Goal: Book appointment/travel/reservation

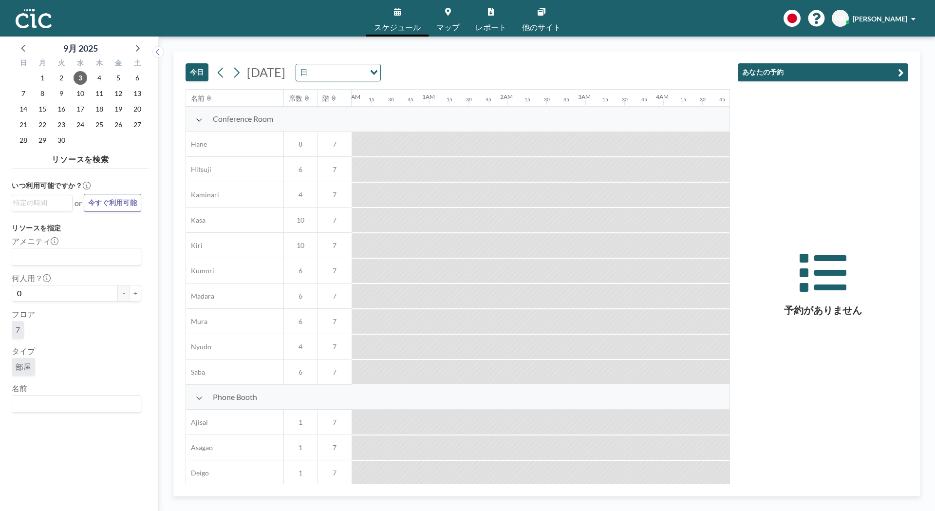
scroll to position [0, 877]
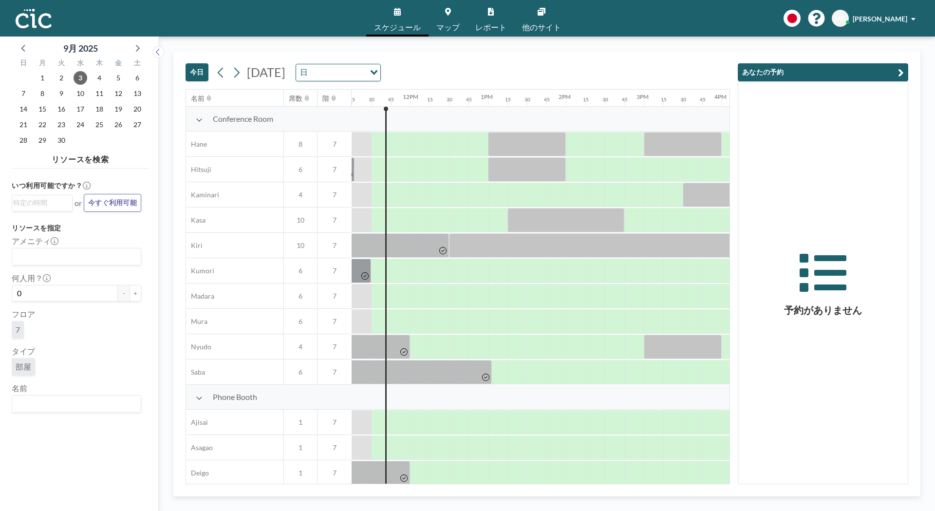
click at [445, 25] on span "マップ" at bounding box center [448, 27] width 23 height 8
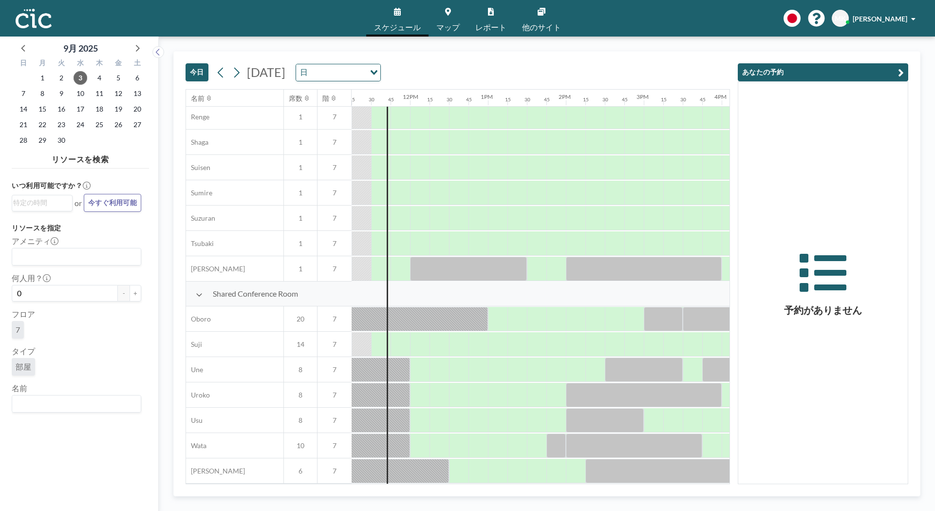
scroll to position [489, 877]
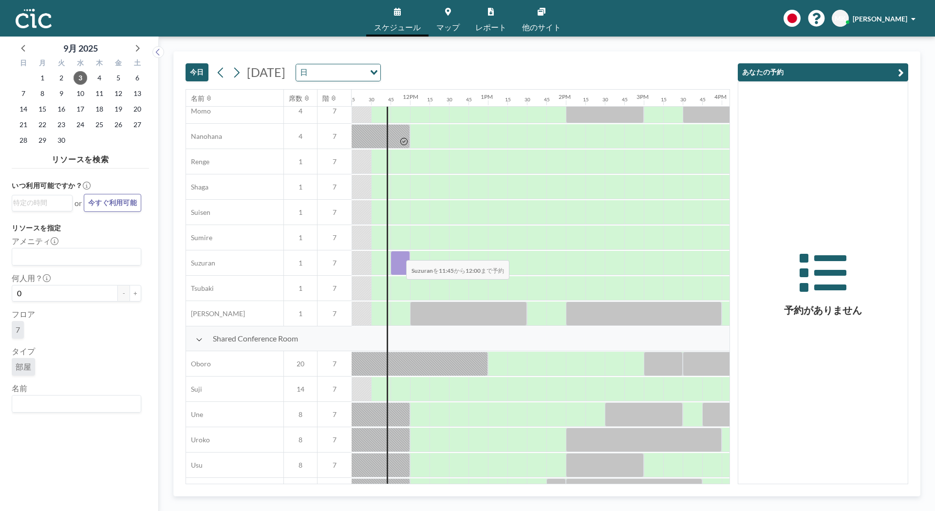
click at [399, 254] on div at bounding box center [400, 263] width 19 height 24
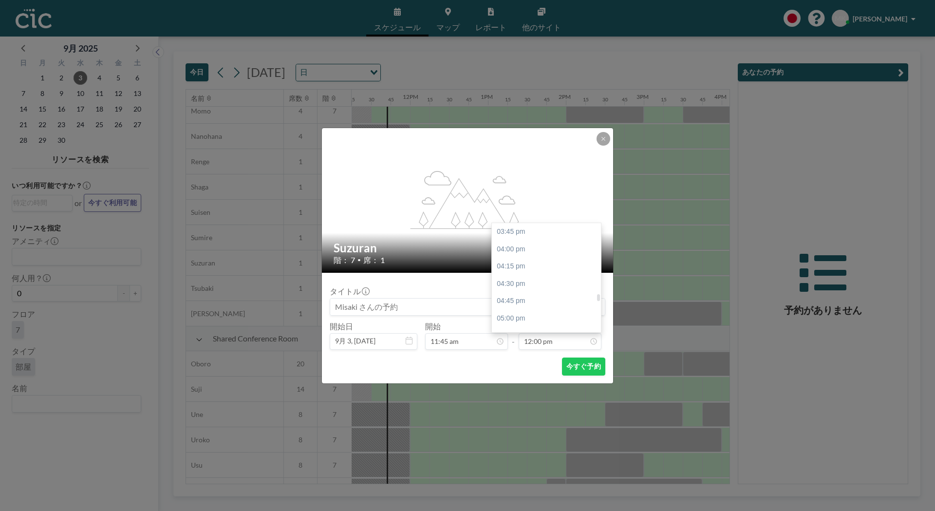
scroll to position [833, 0]
click at [525, 278] on div "12:45 pm" at bounding box center [549, 284] width 114 height 18
click at [526, 299] on div "01:45 pm" at bounding box center [549, 301] width 114 height 18
type input "01:45 pm"
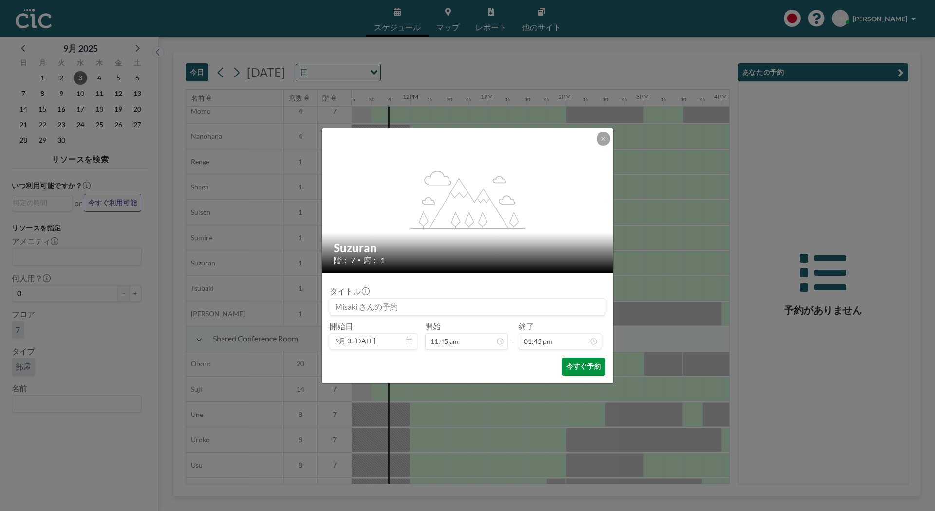
scroll to position [954, 0]
click at [583, 367] on button "今すぐ予約" at bounding box center [583, 367] width 43 height 18
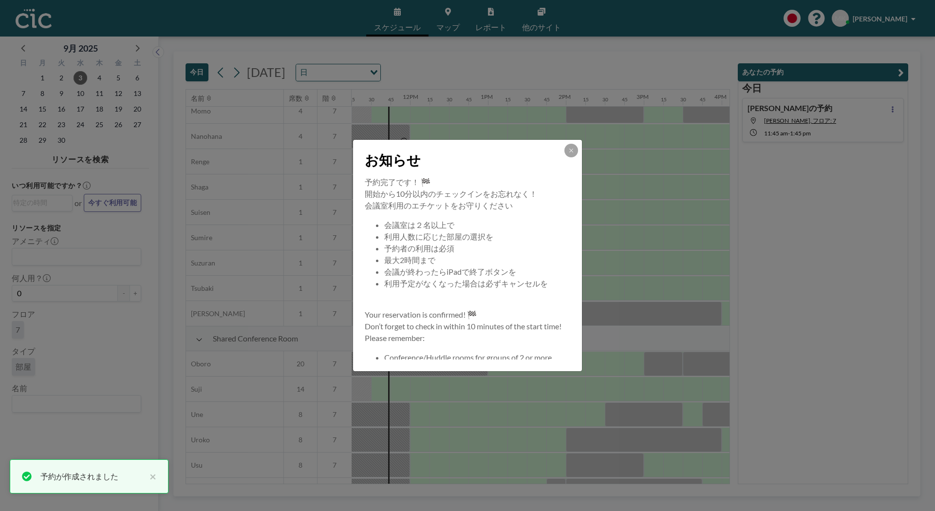
click at [574, 148] on icon at bounding box center [572, 151] width 6 height 6
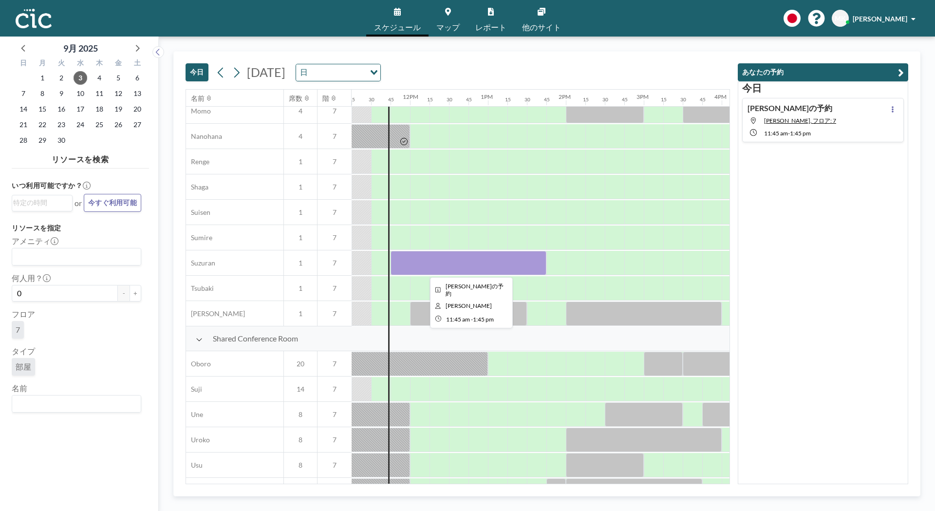
drag, startPoint x: 468, startPoint y: 261, endPoint x: 457, endPoint y: 260, distance: 10.8
click at [457, 260] on div at bounding box center [469, 263] width 156 height 24
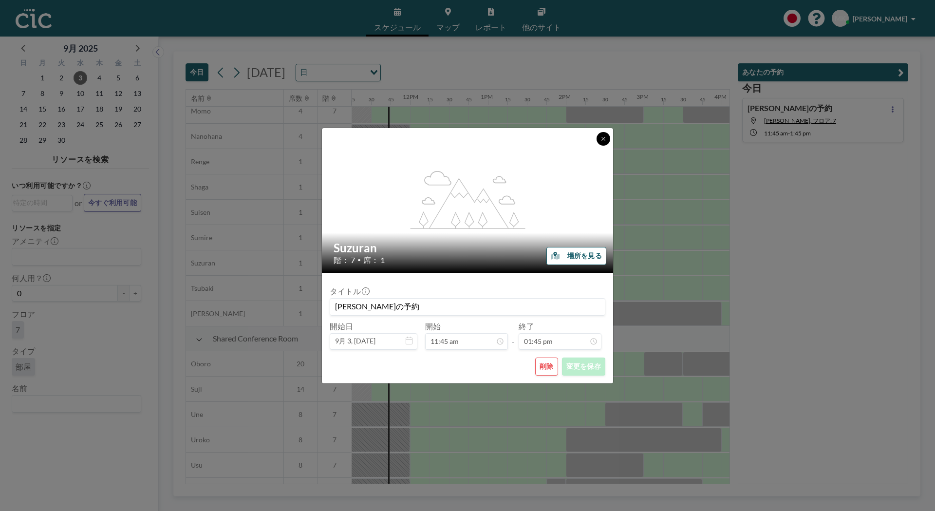
click at [601, 139] on icon at bounding box center [604, 139] width 6 height 6
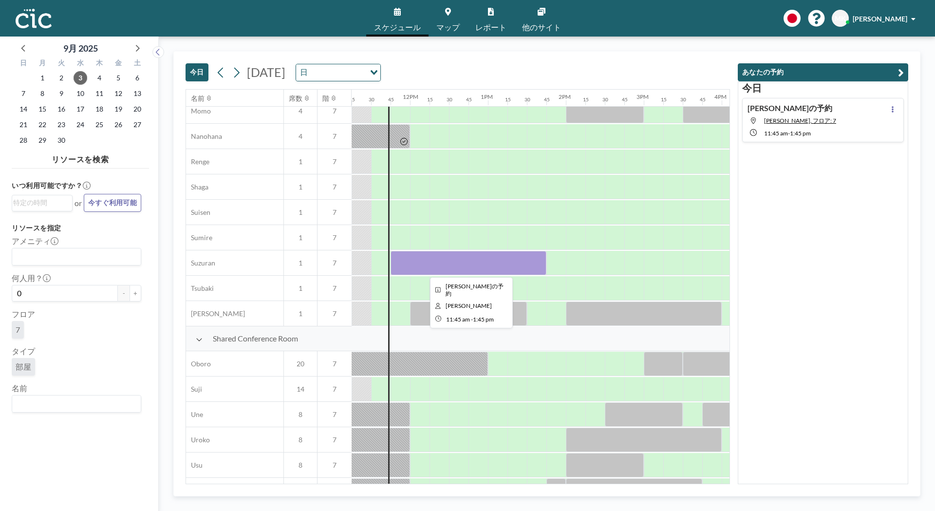
click at [434, 266] on div at bounding box center [469, 263] width 156 height 24
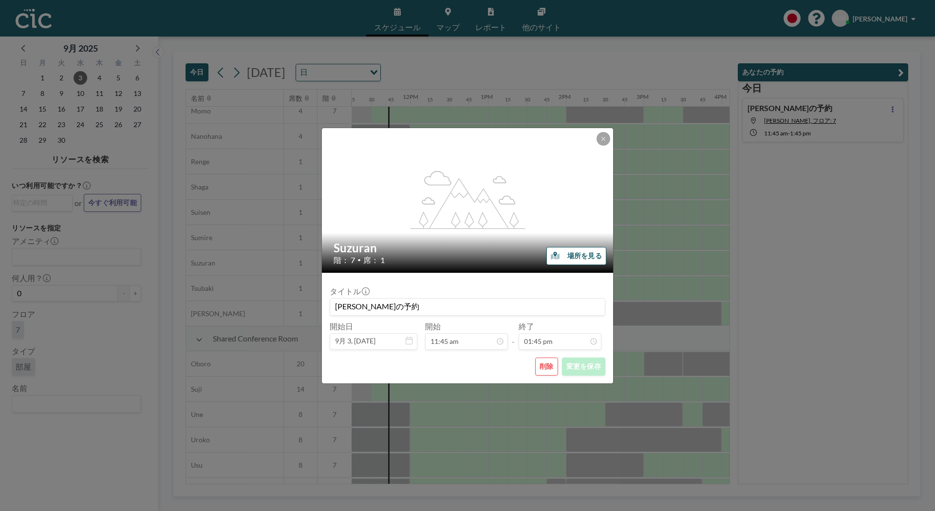
click at [434, 266] on div "[PERSON_NAME] 階： 7 • 席： 1" at bounding box center [468, 253] width 292 height 40
click at [546, 371] on button "削除" at bounding box center [546, 367] width 23 height 18
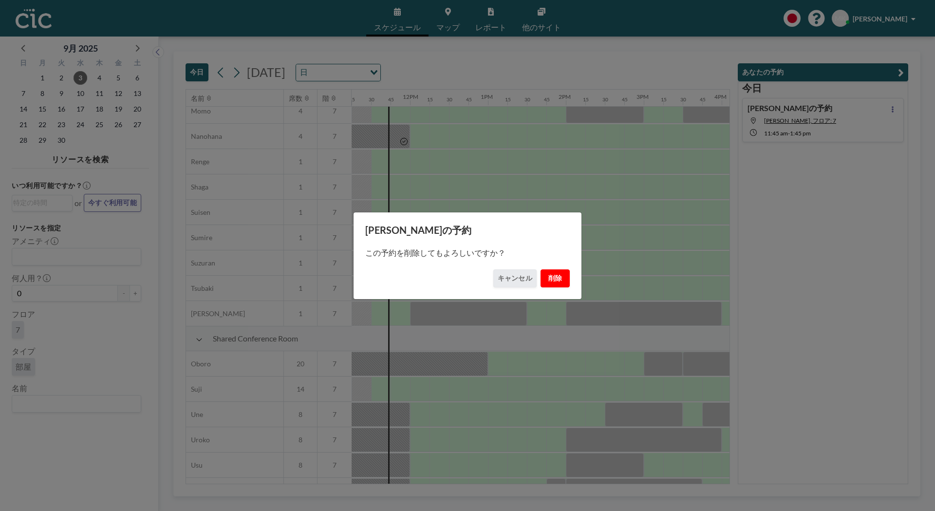
click at [552, 279] on button "削除" at bounding box center [555, 278] width 29 height 18
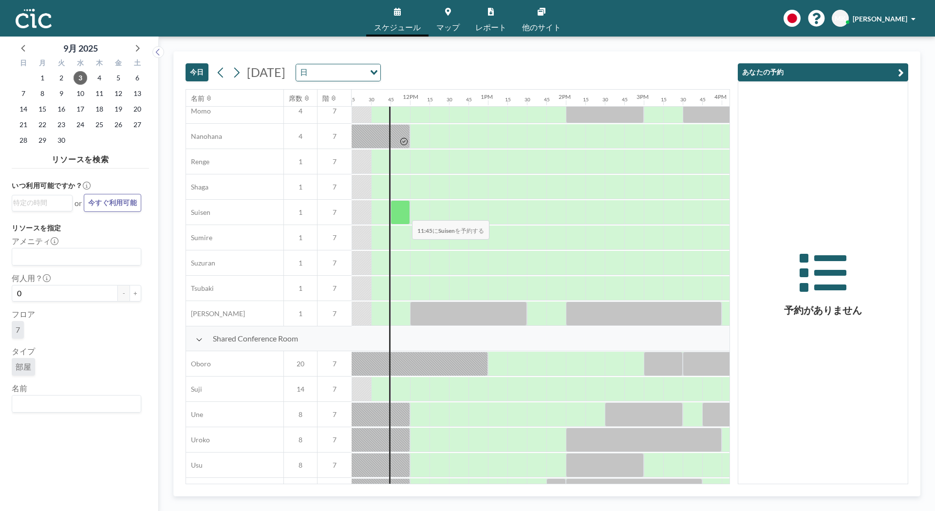
click at [404, 214] on div at bounding box center [400, 212] width 19 height 24
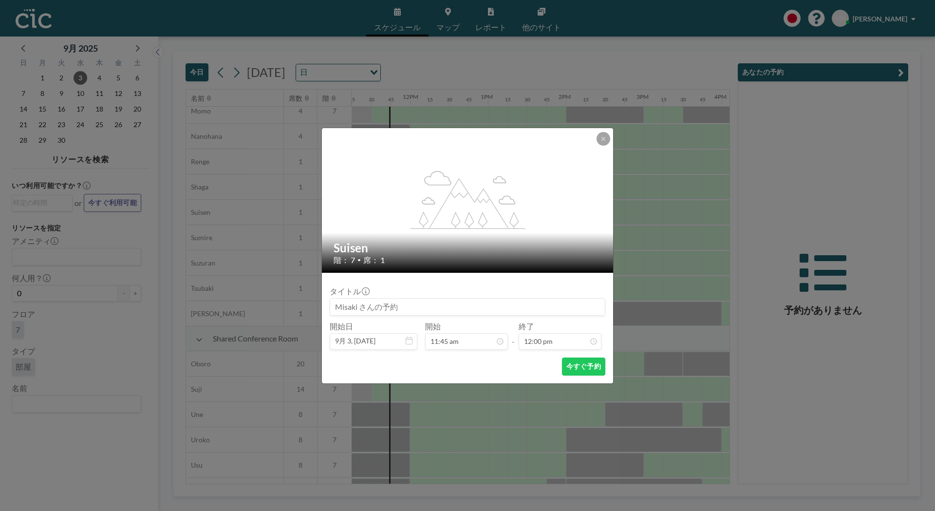
click at [404, 214] on div "flex-grow: 1.2;" at bounding box center [468, 200] width 292 height 145
click at [599, 283] on div at bounding box center [598, 283] width 3 height 7
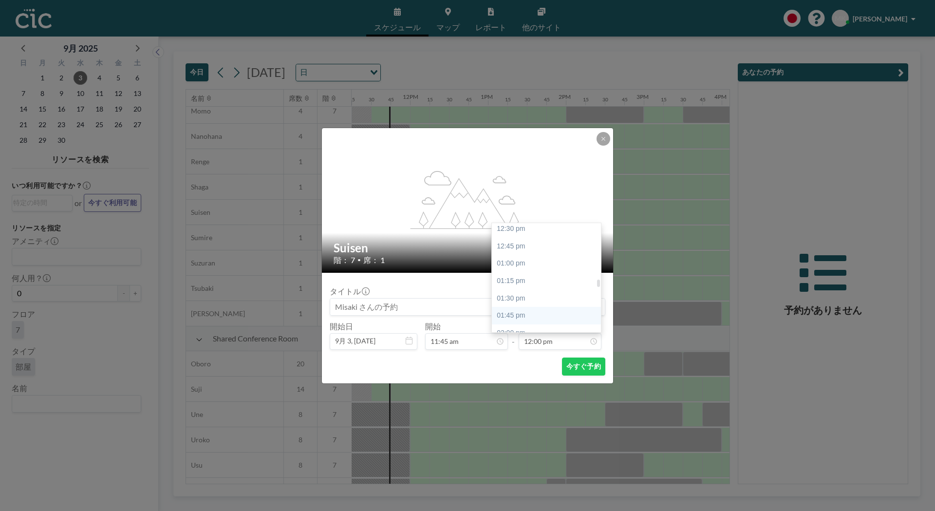
click at [515, 317] on div "01:45 pm" at bounding box center [549, 316] width 114 height 18
type input "01:45 pm"
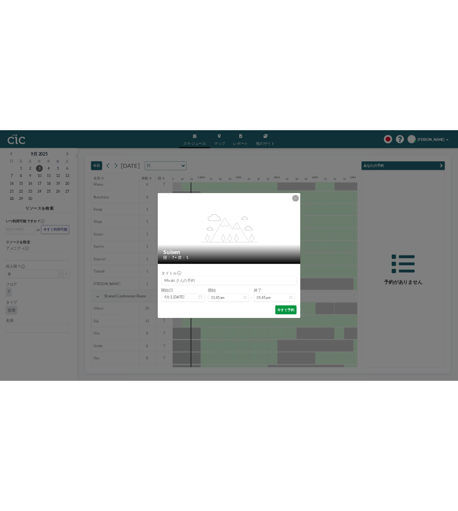
scroll to position [954, 0]
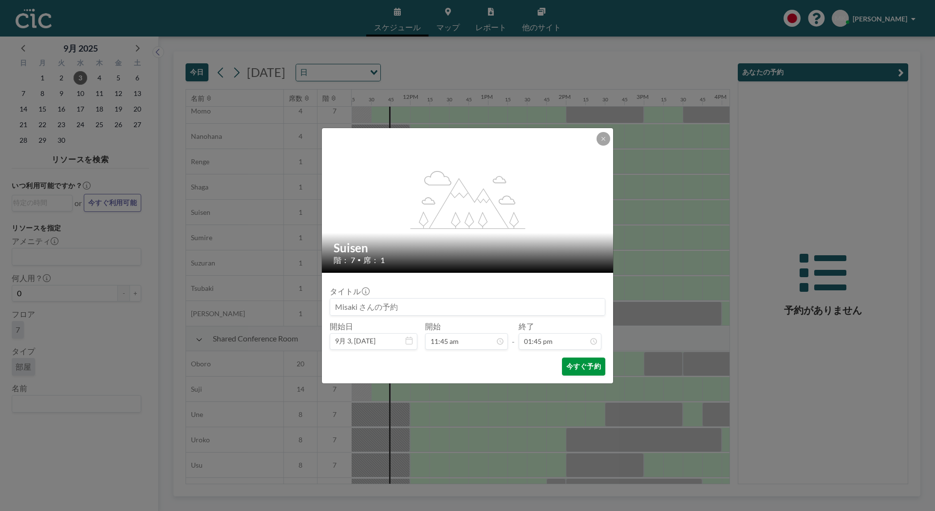
click at [573, 365] on button "今すぐ予約" at bounding box center [583, 367] width 43 height 18
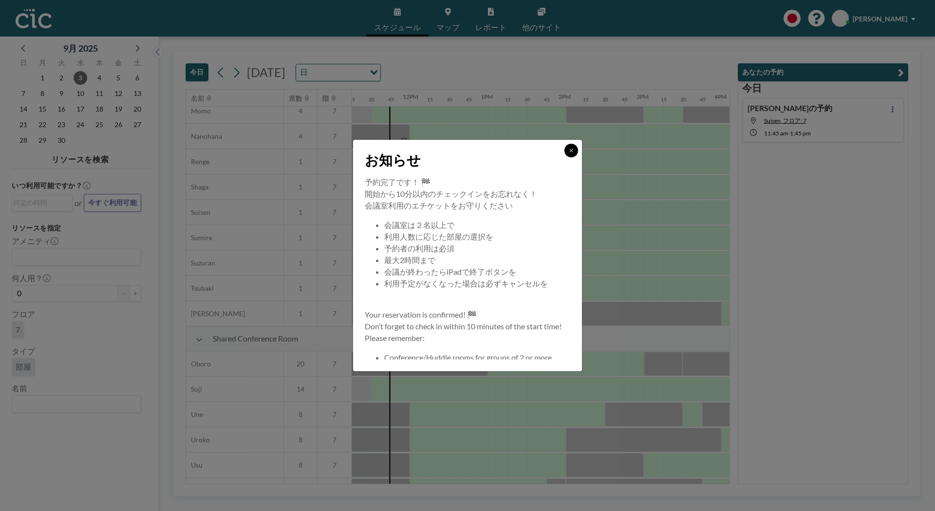
click at [567, 153] on button at bounding box center [572, 151] width 14 height 14
